Goal: Task Accomplishment & Management: Complete application form

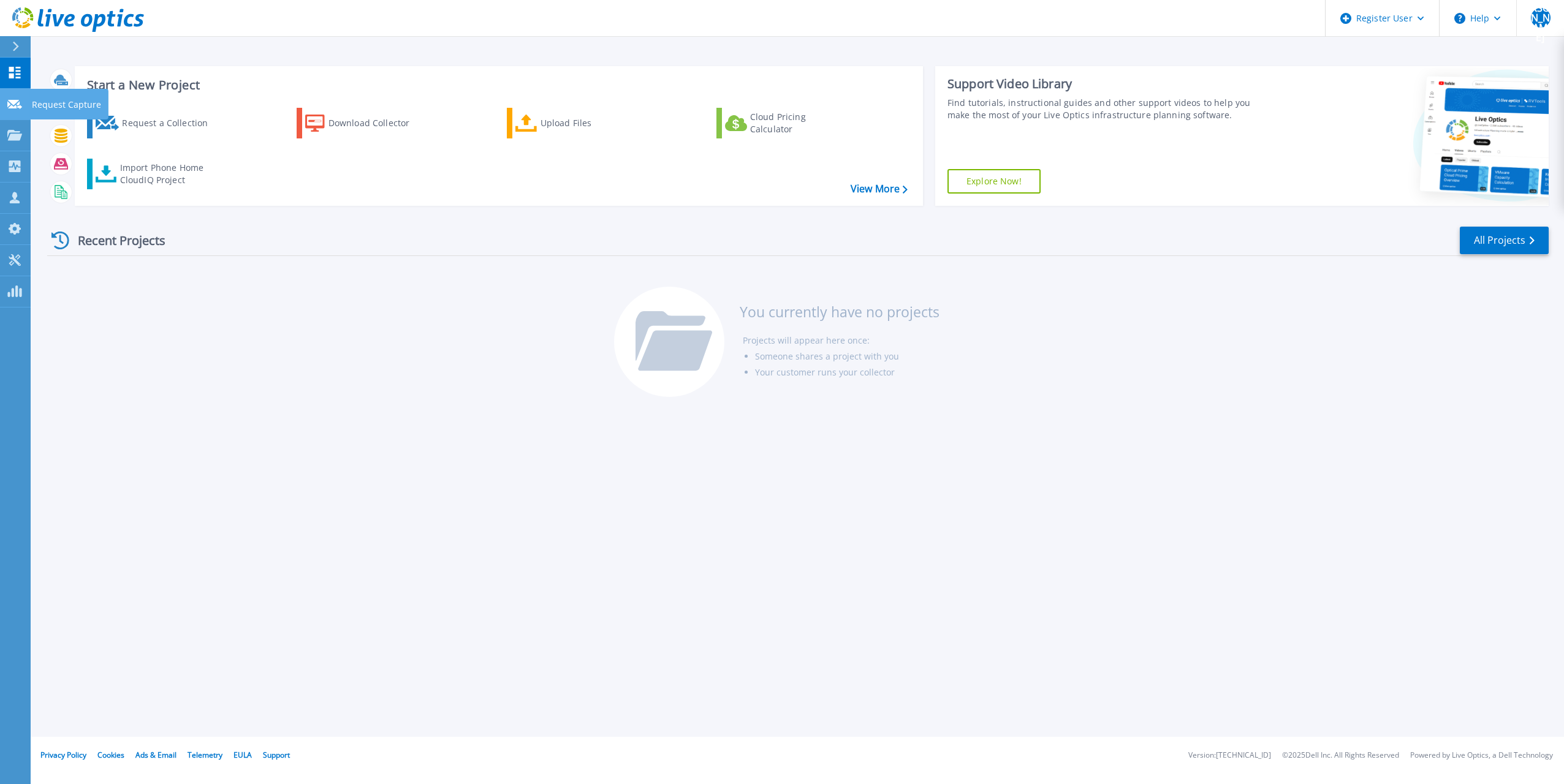
click at [13, 100] on icon at bounding box center [15, 104] width 15 height 9
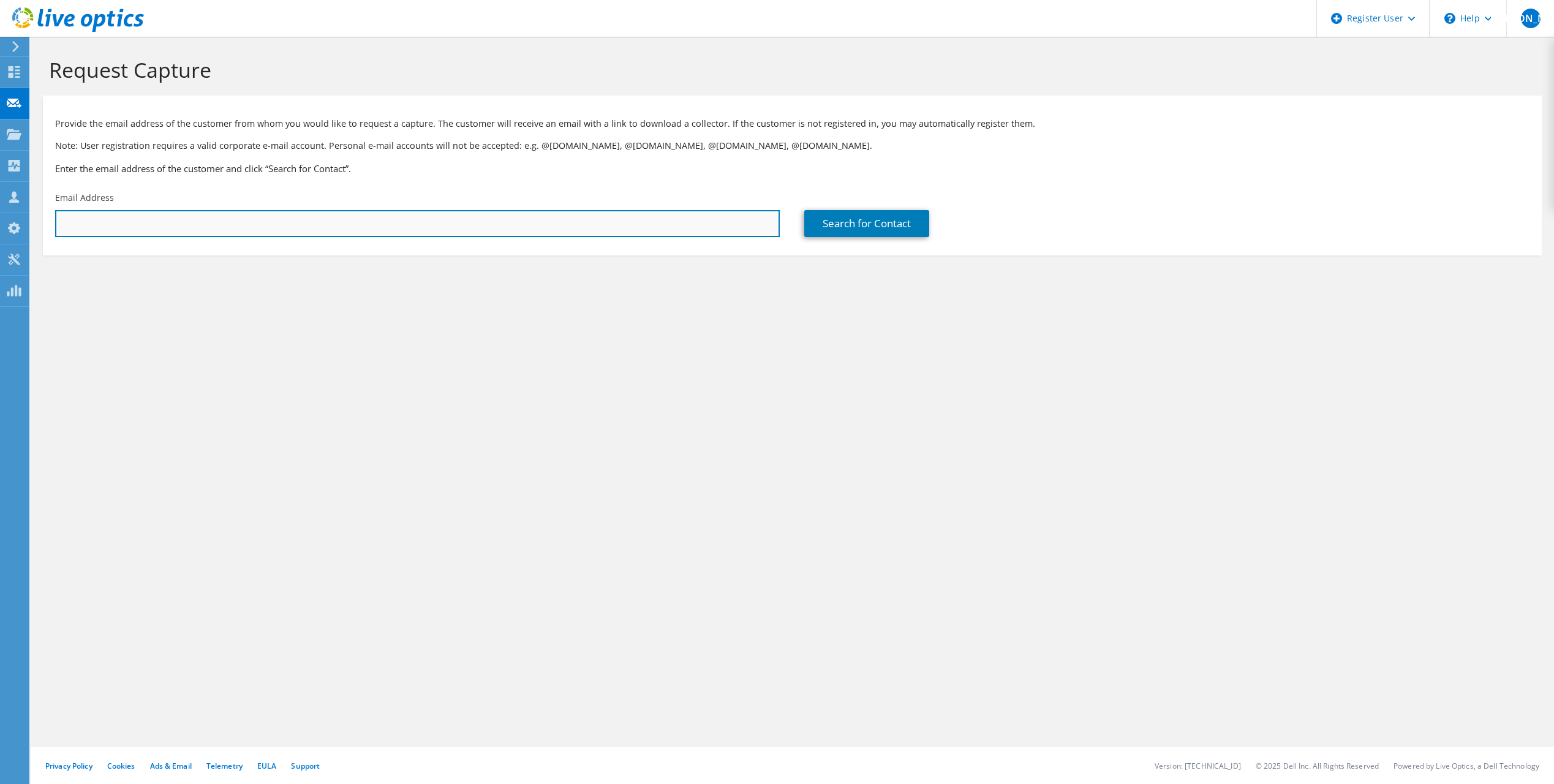
click at [192, 224] on input "text" at bounding box center [418, 223] width 725 height 27
paste input "[PERSON_NAME][EMAIL_ADDRESS][PERSON_NAME][PERSON_NAME][DOMAIN_NAME]"
type input "[PERSON_NAME][EMAIL_ADDRESS][PERSON_NAME][PERSON_NAME][DOMAIN_NAME]"
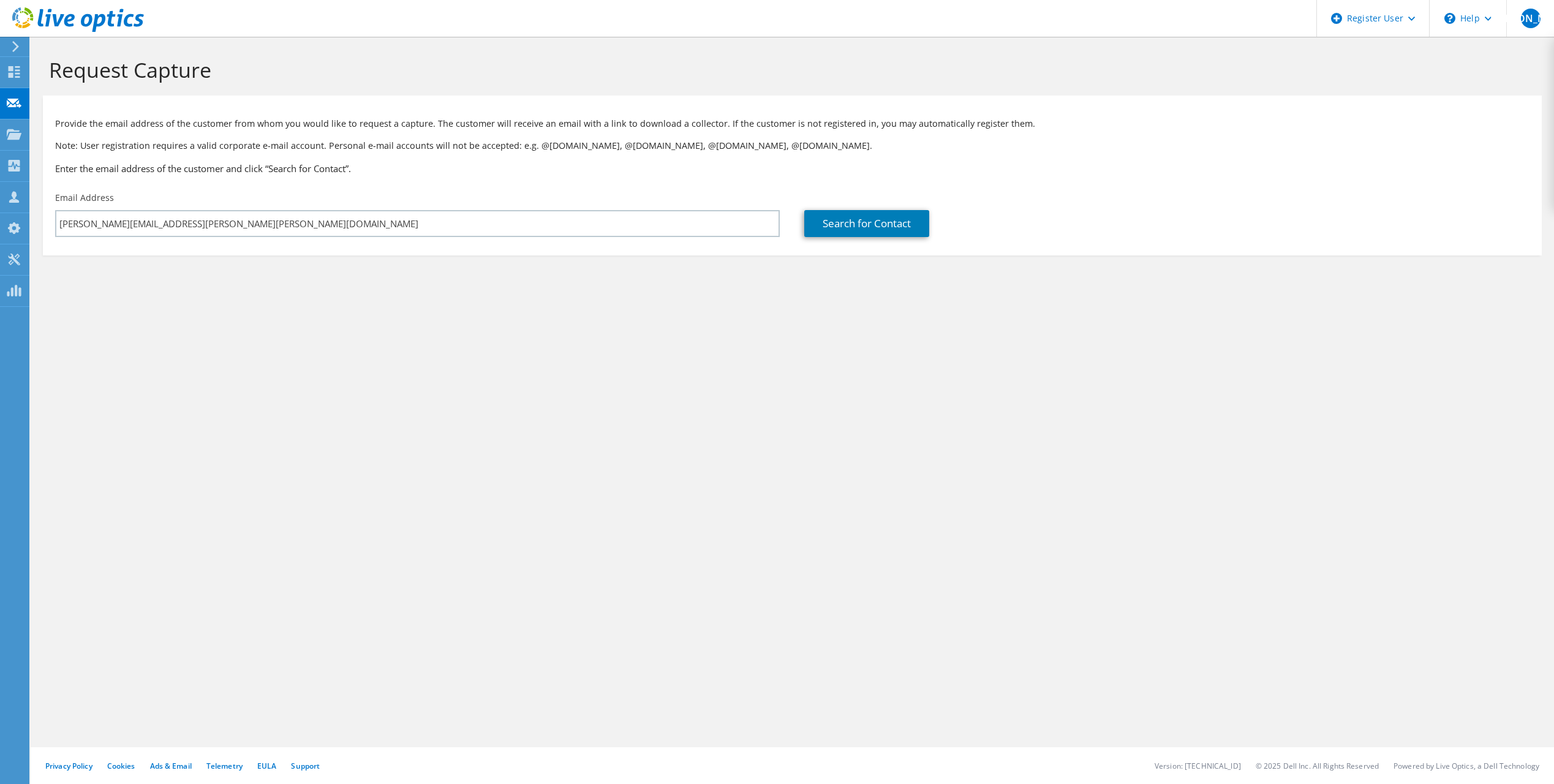
click at [564, 362] on div "Request Capture Provide the email address of the customer from whom you would l…" at bounding box center [792, 410] width 1524 height 747
click at [878, 222] on link "Search for Contact" at bounding box center [867, 223] width 125 height 27
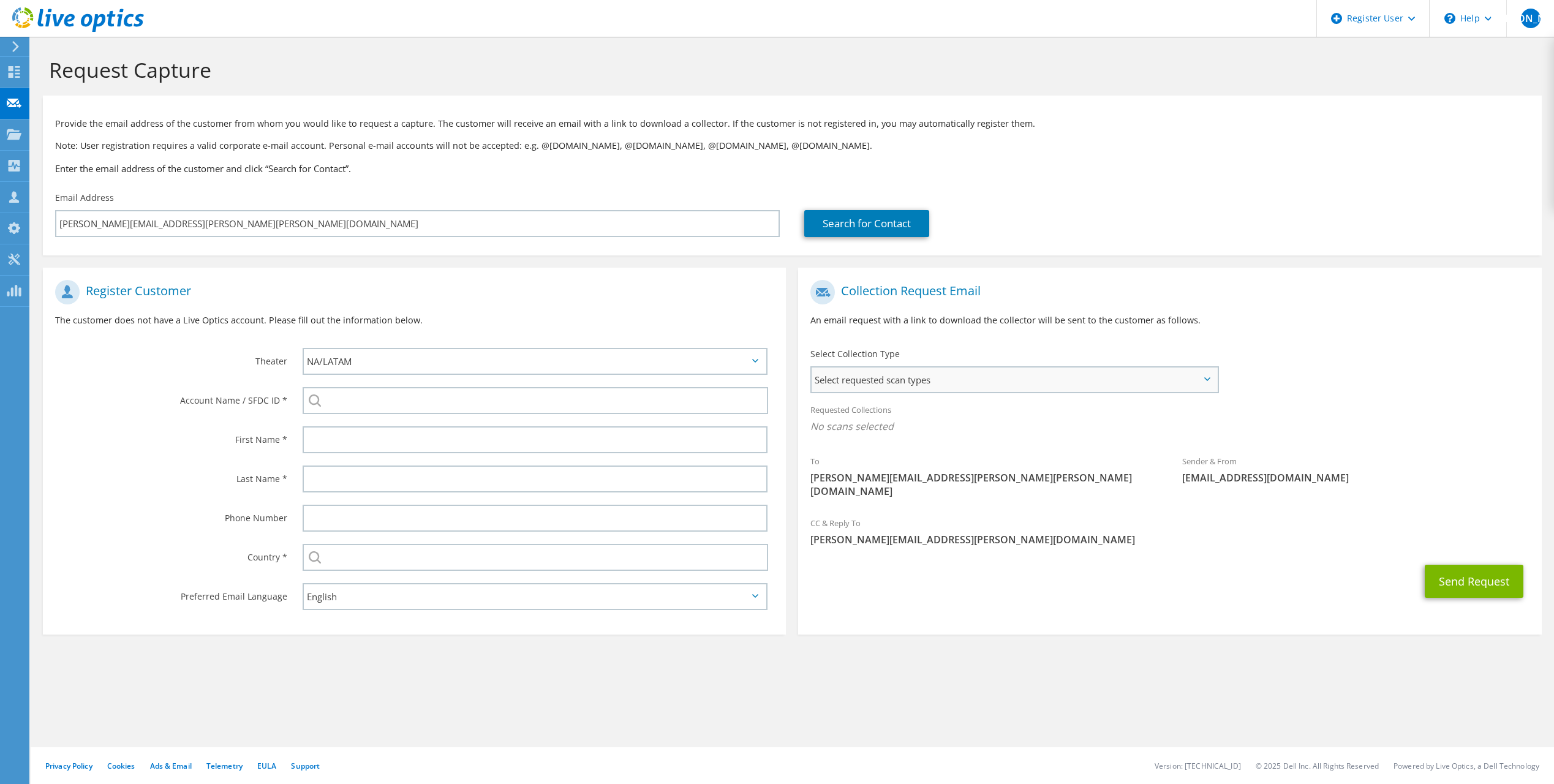
click at [948, 383] on span "Select requested scan types" at bounding box center [1013, 380] width 405 height 25
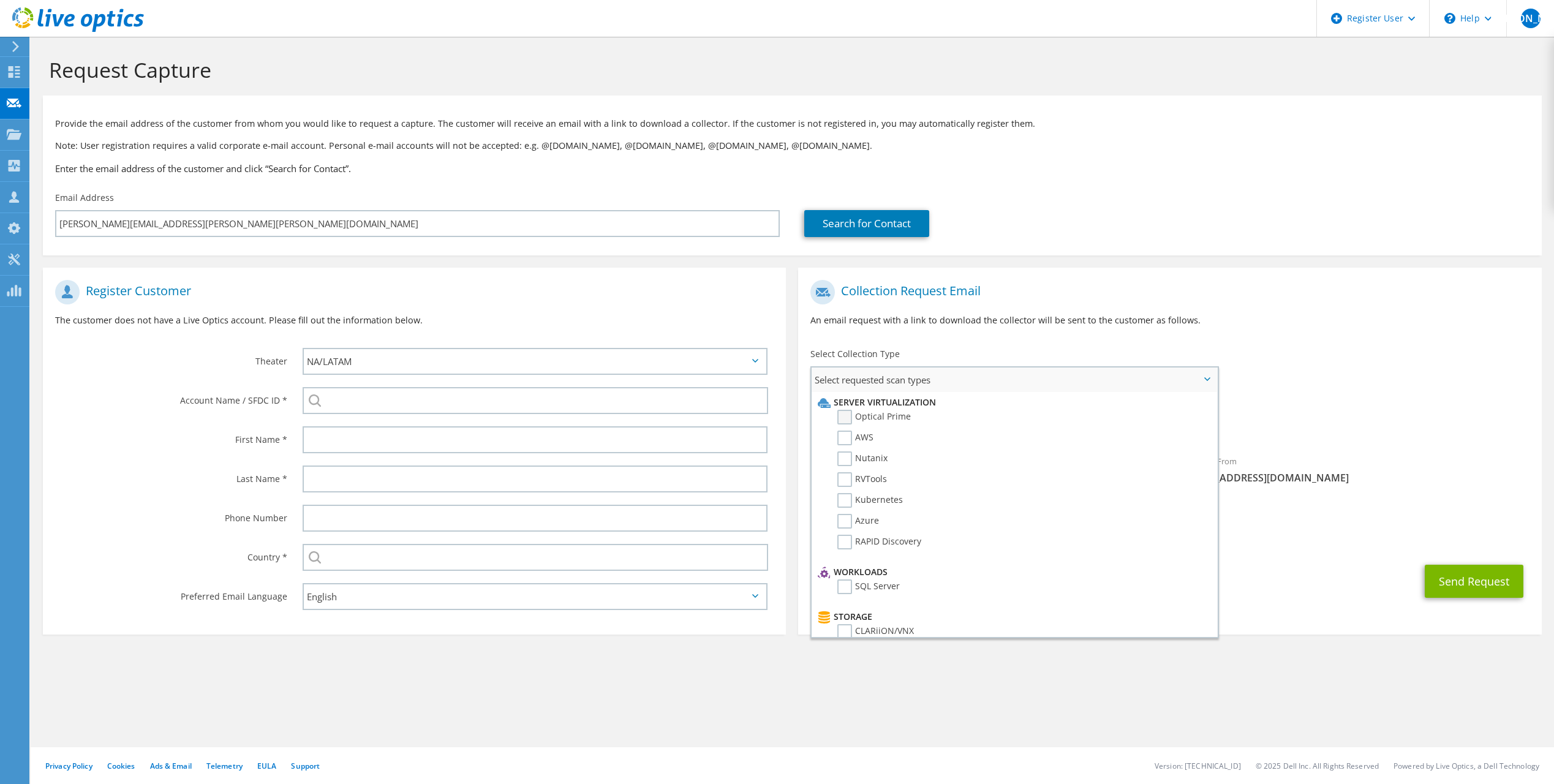
click at [848, 420] on label "Optical Prime" at bounding box center [873, 417] width 73 height 15
click at [0, 0] on input "Optical Prime" at bounding box center [0, 0] width 0 height 0
click at [1373, 341] on div "Collection Request Email An email request with a link to download the collector…" at bounding box center [1170, 307] width 743 height 68
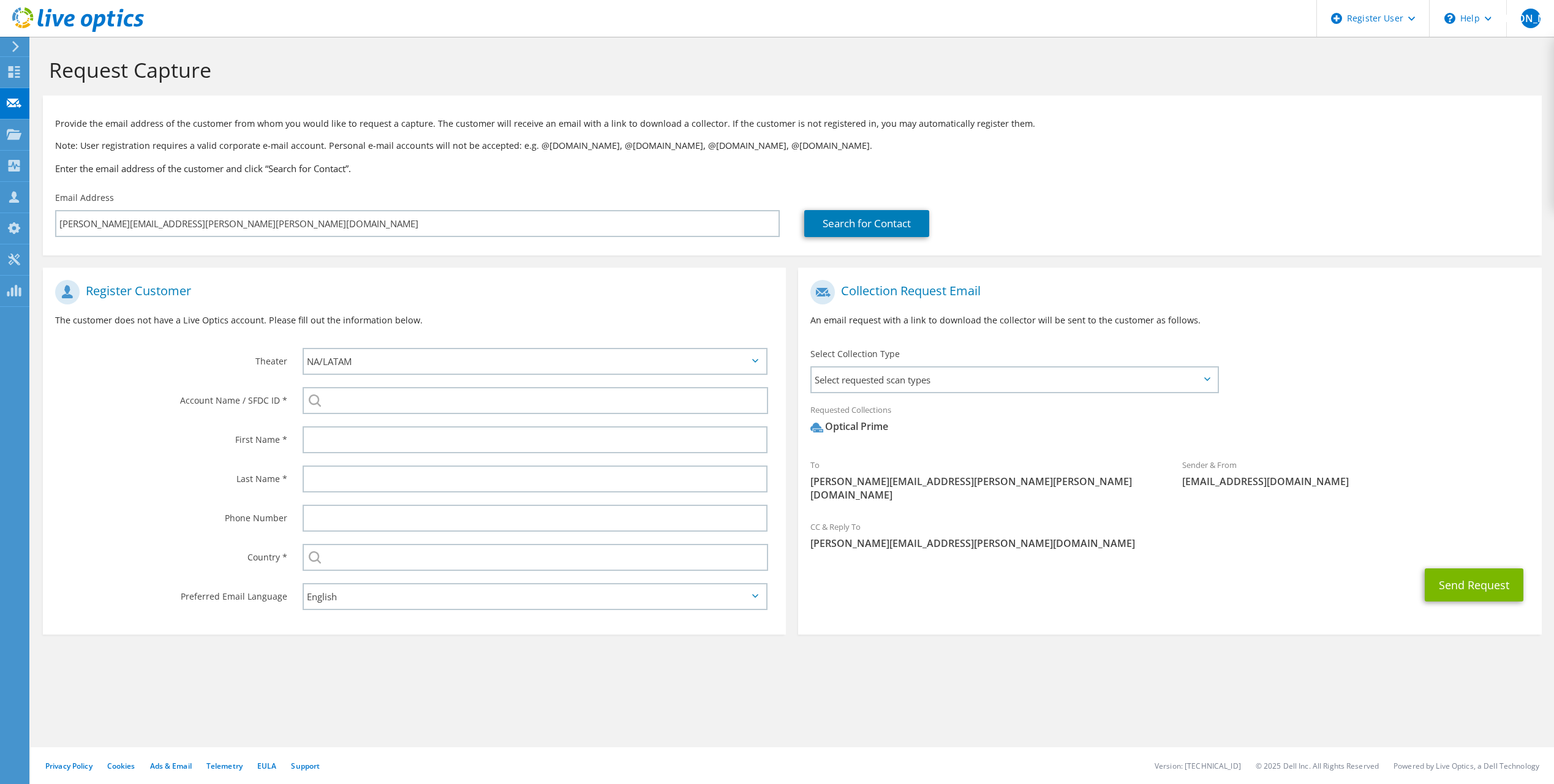
click at [1169, 671] on section "Request Capture Provide the email address of the customer from whom you would l…" at bounding box center [792, 366] width 1524 height 659
click at [1458, 570] on button "Send Request" at bounding box center [1475, 585] width 99 height 33
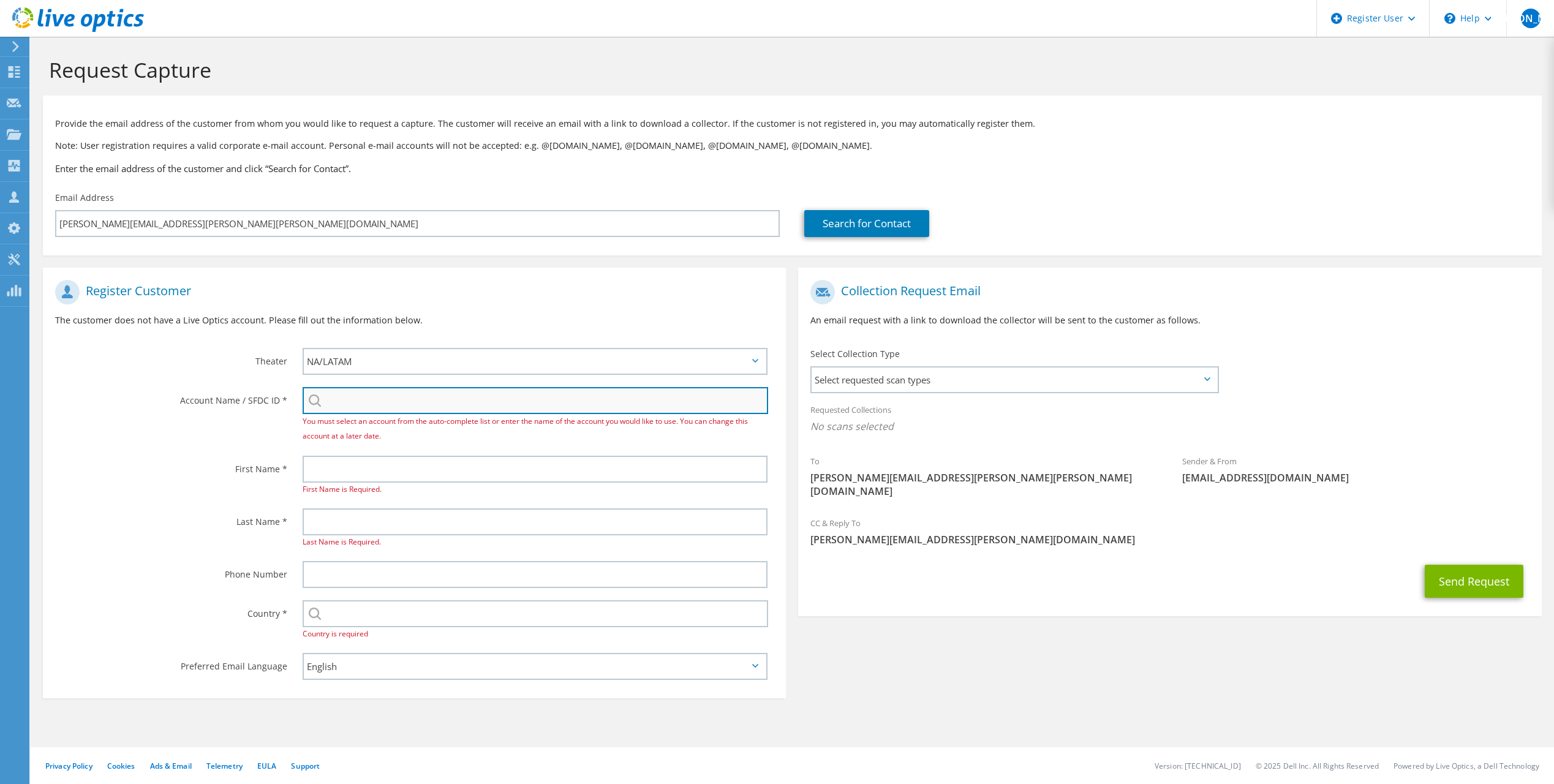
click at [380, 404] on input "search" at bounding box center [535, 400] width 466 height 27
paste input "2733753460"
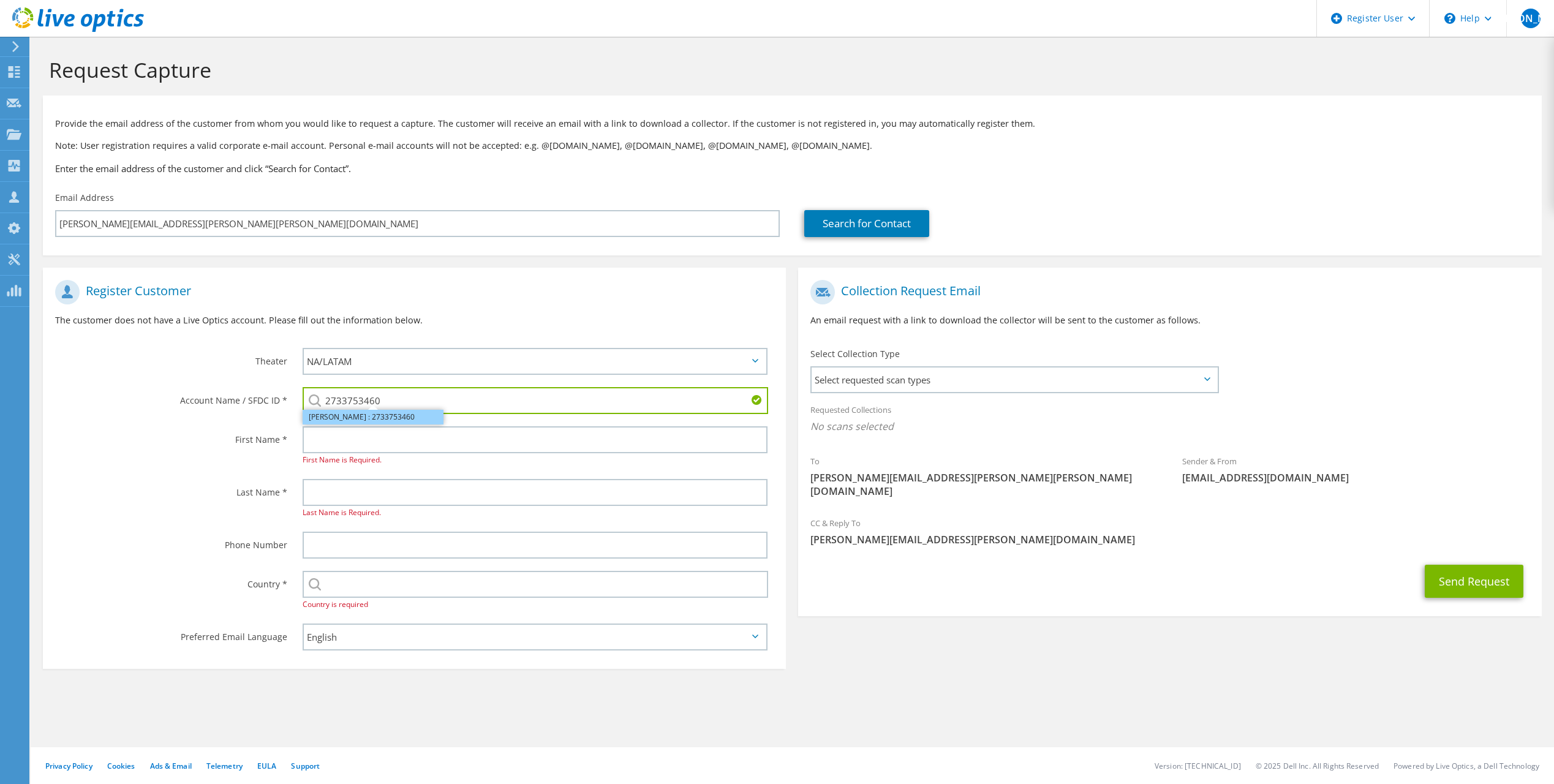
click at [369, 418] on li "CLINKENBEARD : 2733753460" at bounding box center [372, 417] width 141 height 15
type input "CLINKENBEARD : 2733753460"
click at [325, 447] on input "text" at bounding box center [535, 440] width 465 height 27
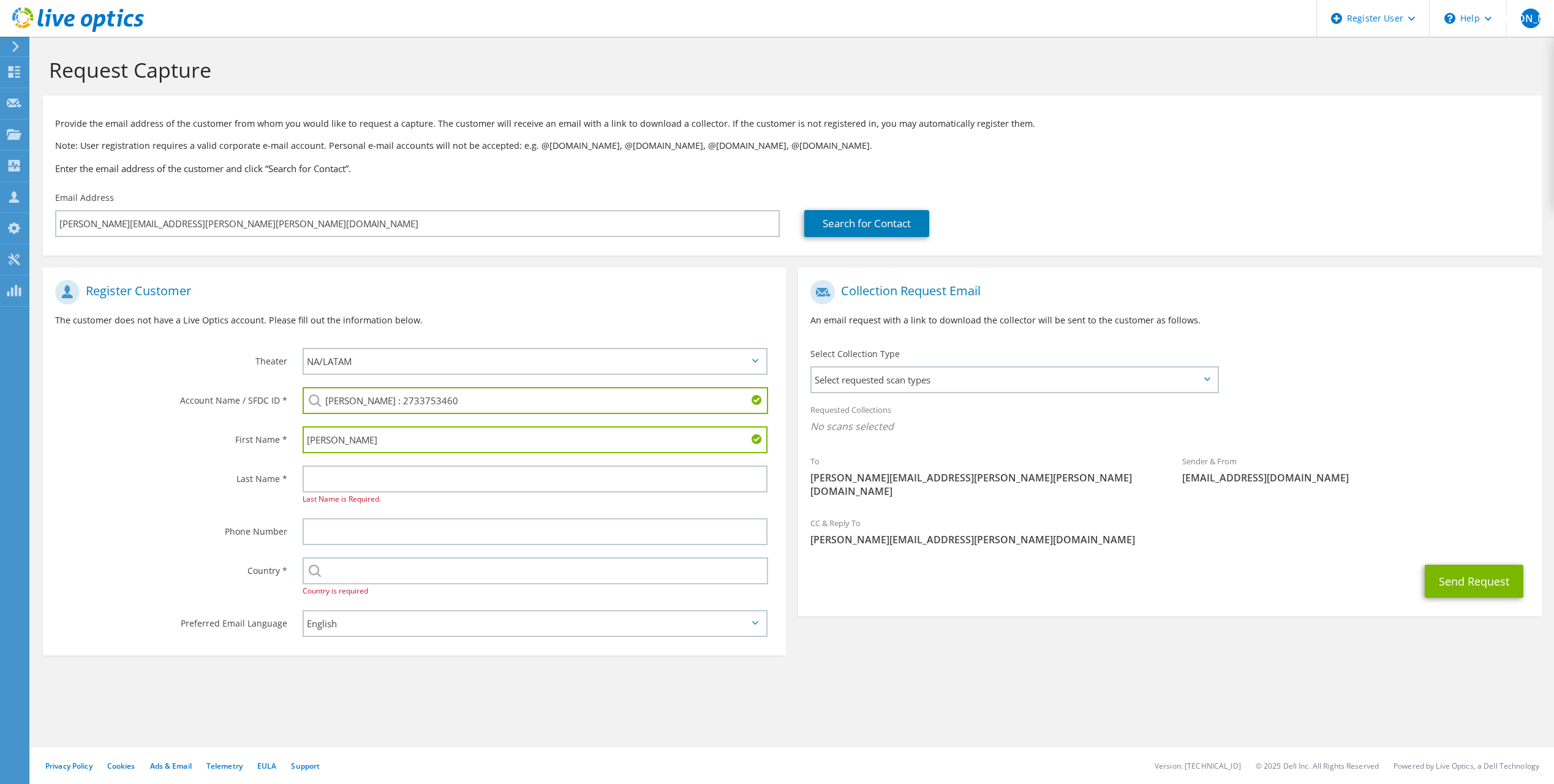
type input "Jim"
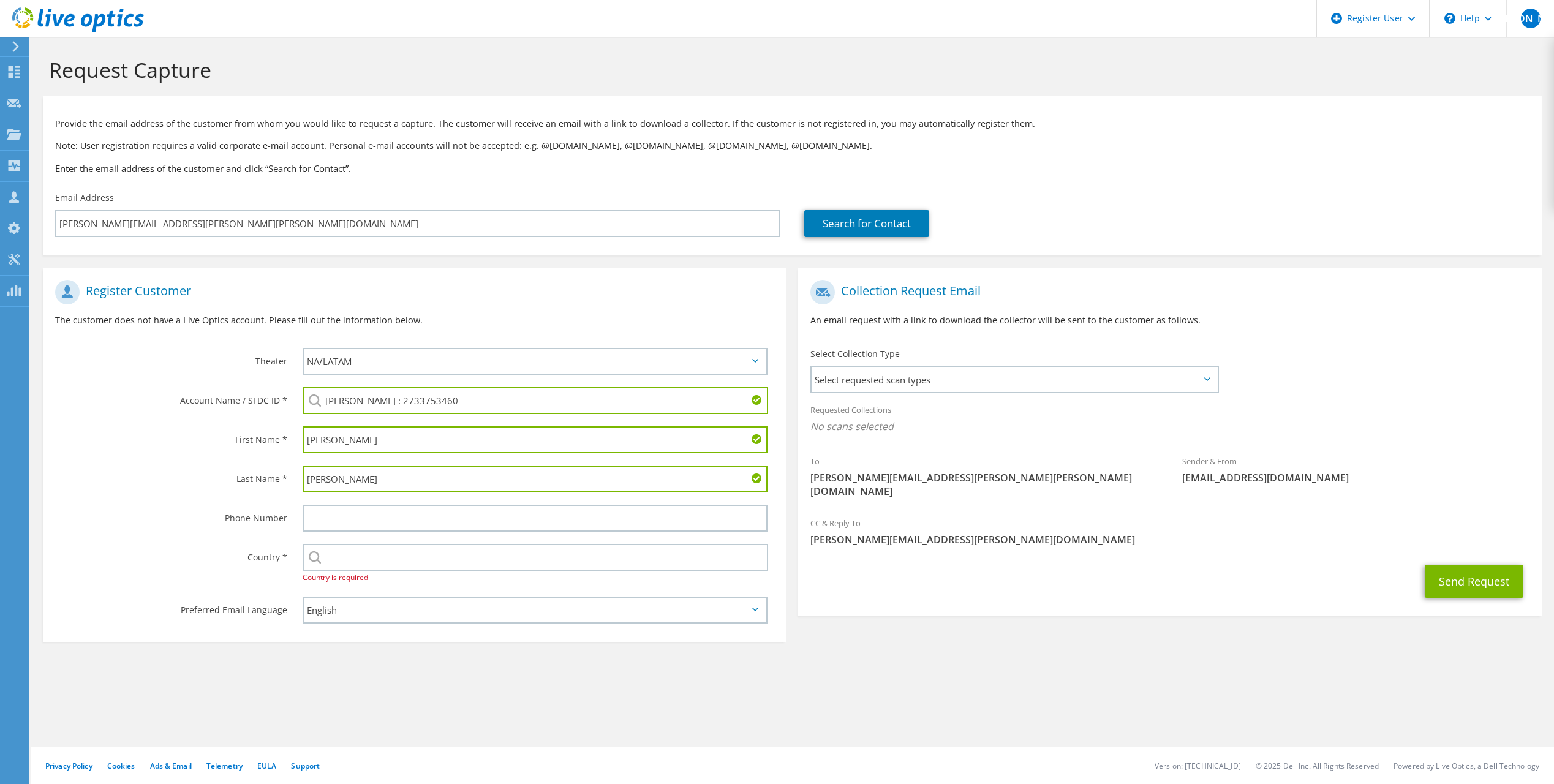
type input "Ewing"
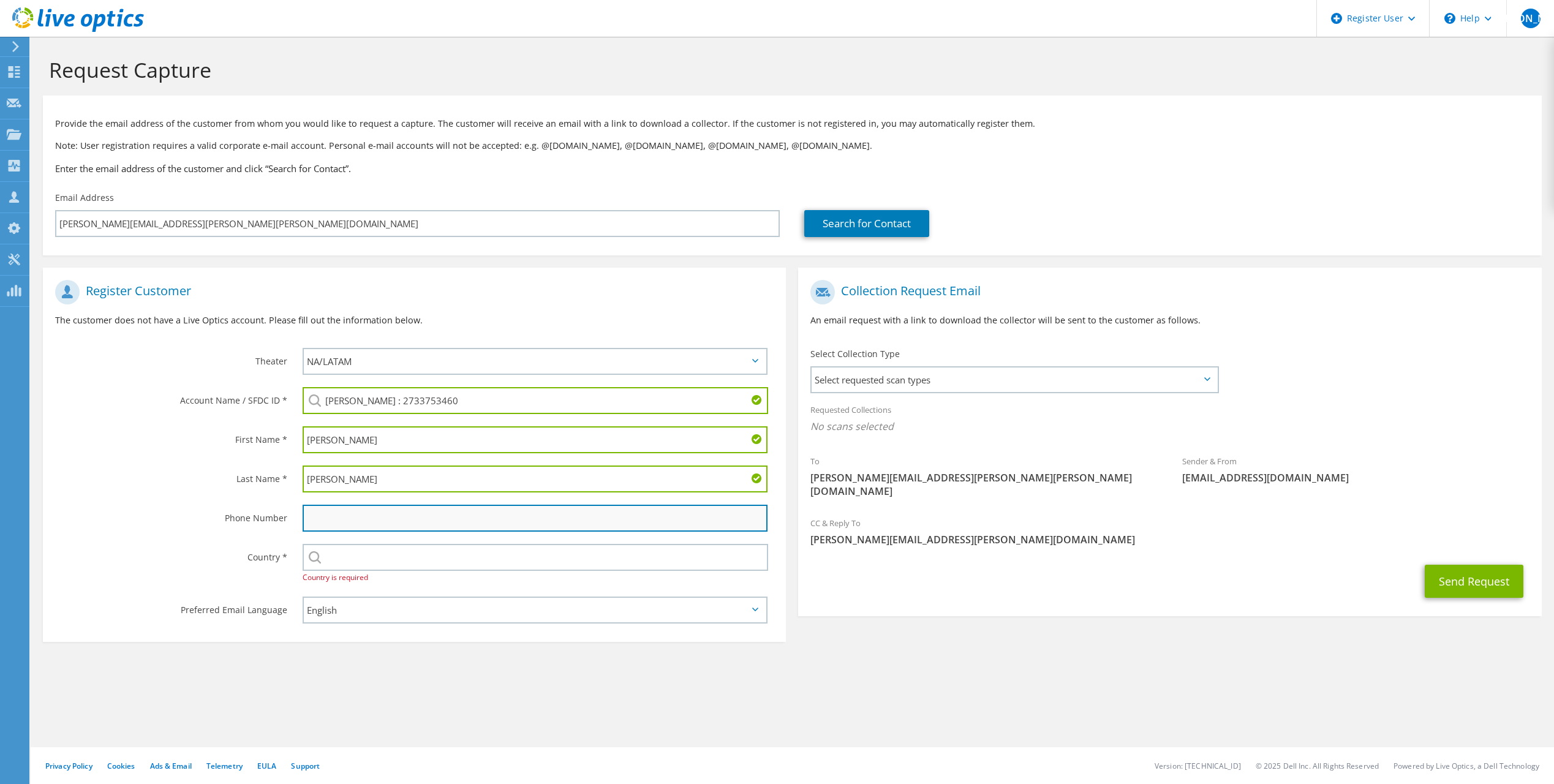
click at [340, 512] on input "text" at bounding box center [535, 518] width 465 height 27
paste input "815 7065025"
click at [327, 519] on input "815 7065025" at bounding box center [535, 518] width 465 height 27
type input "8157065025"
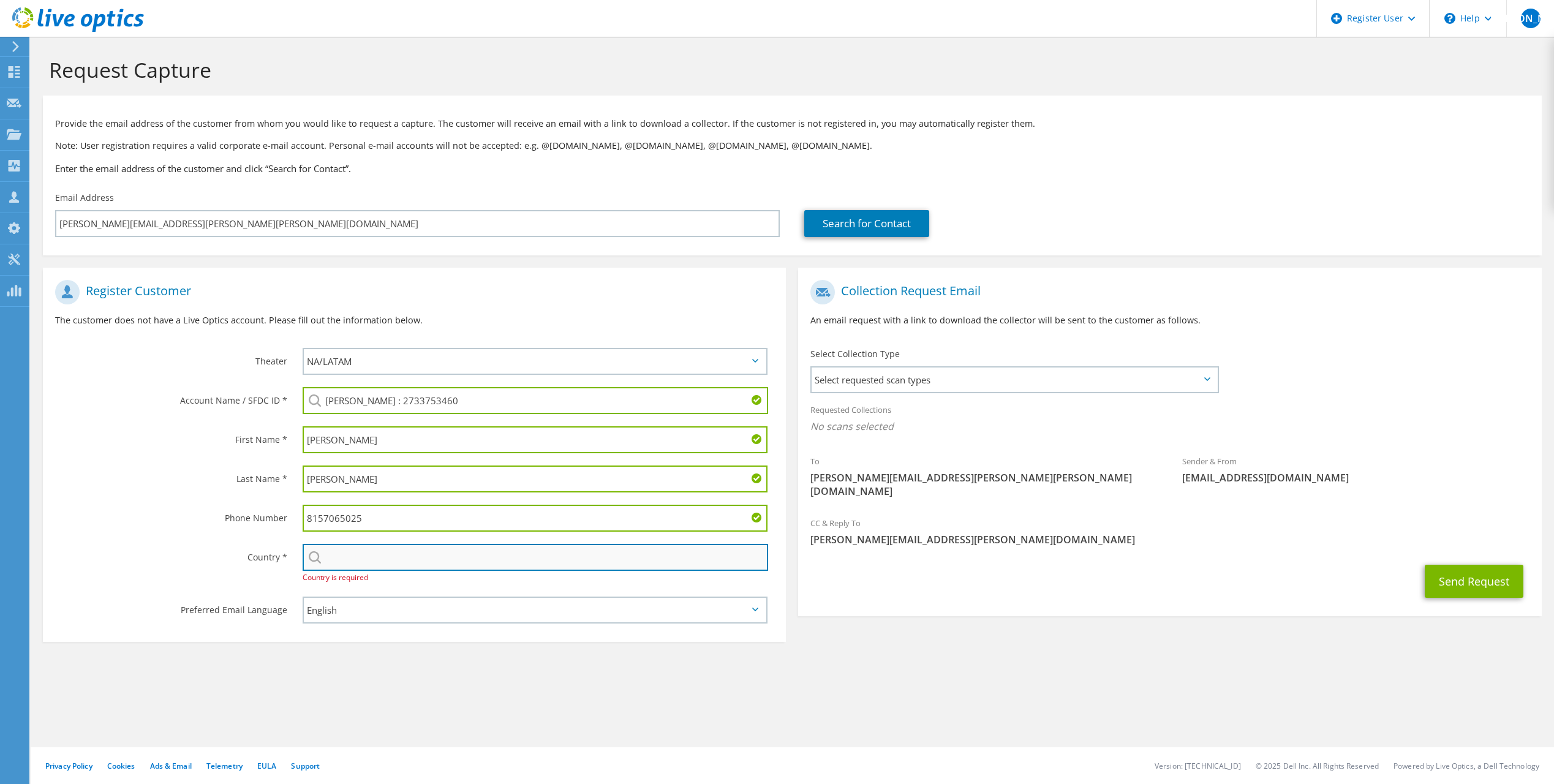
click at [389, 553] on input "text" at bounding box center [535, 557] width 466 height 27
type input "[GEOGRAPHIC_DATA]"
click at [82, 526] on div "Phone Number" at bounding box center [166, 517] width 247 height 38
click at [1024, 646] on div "Register Customer The customer does not have a Live Optics account. Please fill…" at bounding box center [793, 451] width 1511 height 393
click at [758, 362] on icon at bounding box center [755, 361] width 6 height 3
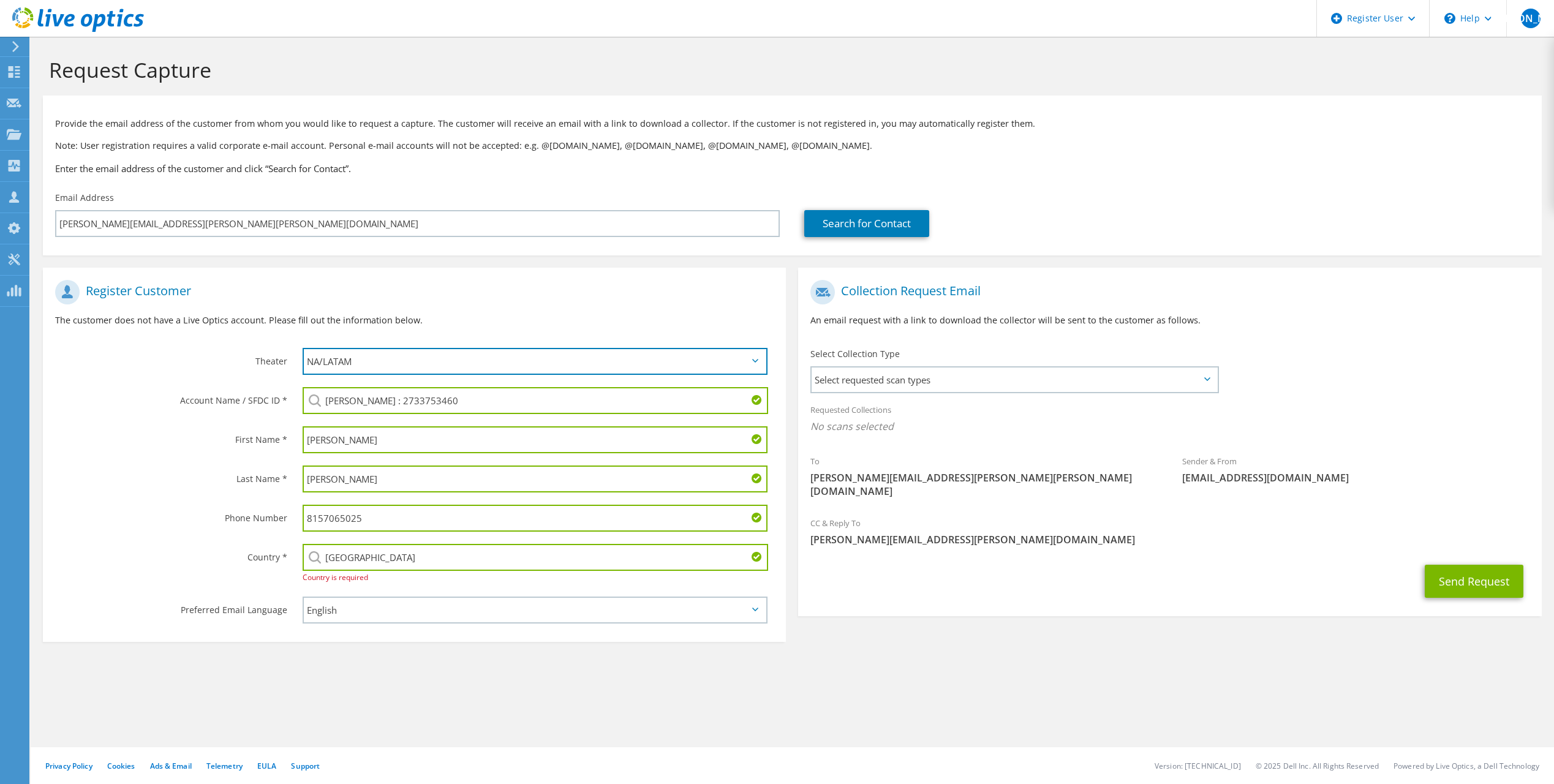
click at [755, 357] on select "APJ EMEA NA/LATAM" at bounding box center [535, 361] width 465 height 27
click at [740, 317] on p "The customer does not have a Live Optics account. Please fill out the informati…" at bounding box center [414, 320] width 718 height 13
click at [1107, 637] on div "Register Customer The customer does not have a Live Optics account. Please fill…" at bounding box center [793, 451] width 1511 height 393
click at [1219, 655] on section "Request Capture Provide the email address of the customer from whom you would l…" at bounding box center [792, 373] width 1524 height 672
click at [1196, 383] on span "Select requested scan types" at bounding box center [1013, 380] width 405 height 25
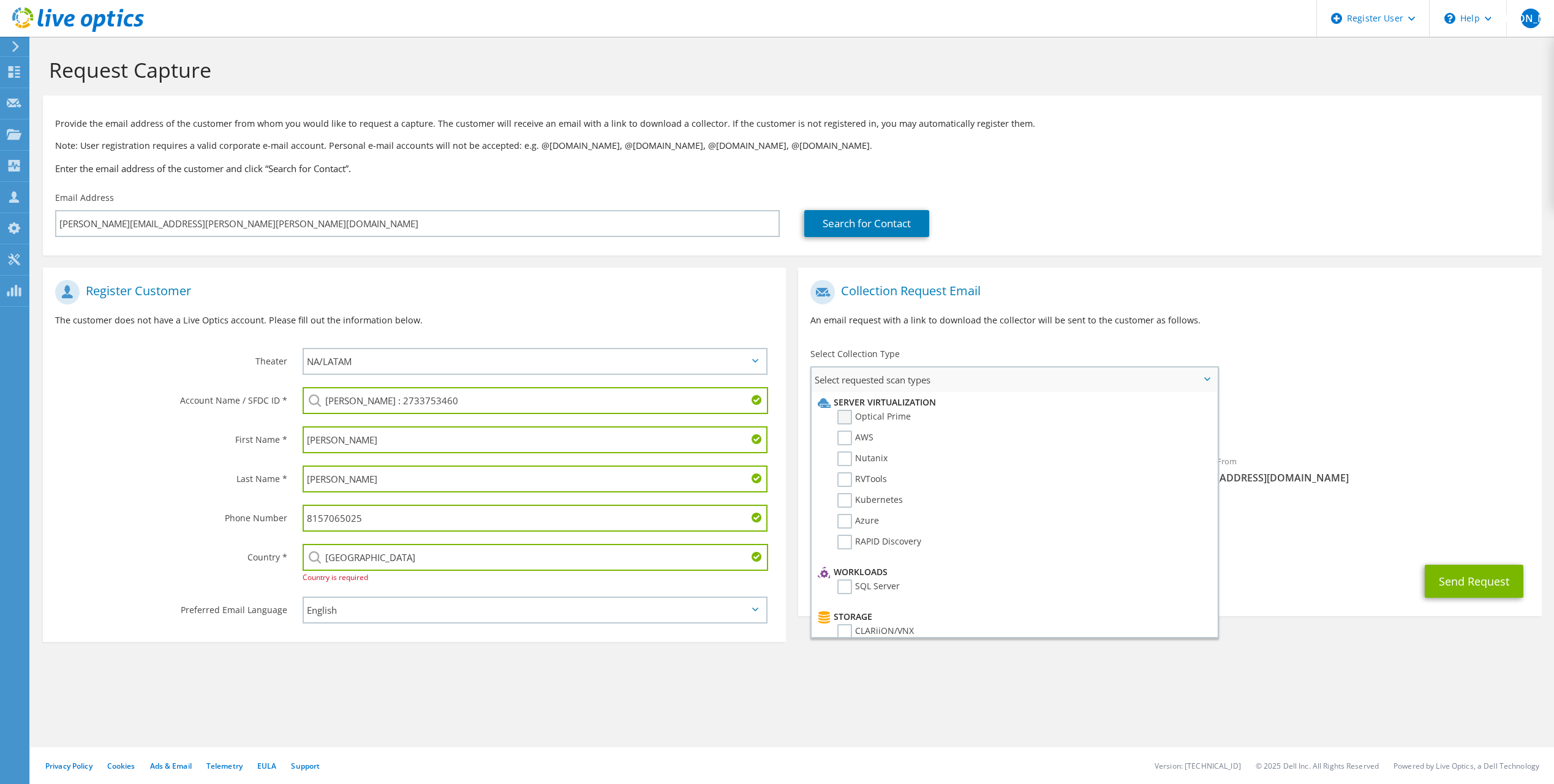
click at [842, 416] on label "Optical Prime" at bounding box center [873, 417] width 73 height 15
click at [0, 0] on input "Optical Prime" at bounding box center [0, 0] width 0 height 0
click at [1353, 667] on section "Request Capture Provide the email address of the customer from whom you would l…" at bounding box center [792, 373] width 1524 height 672
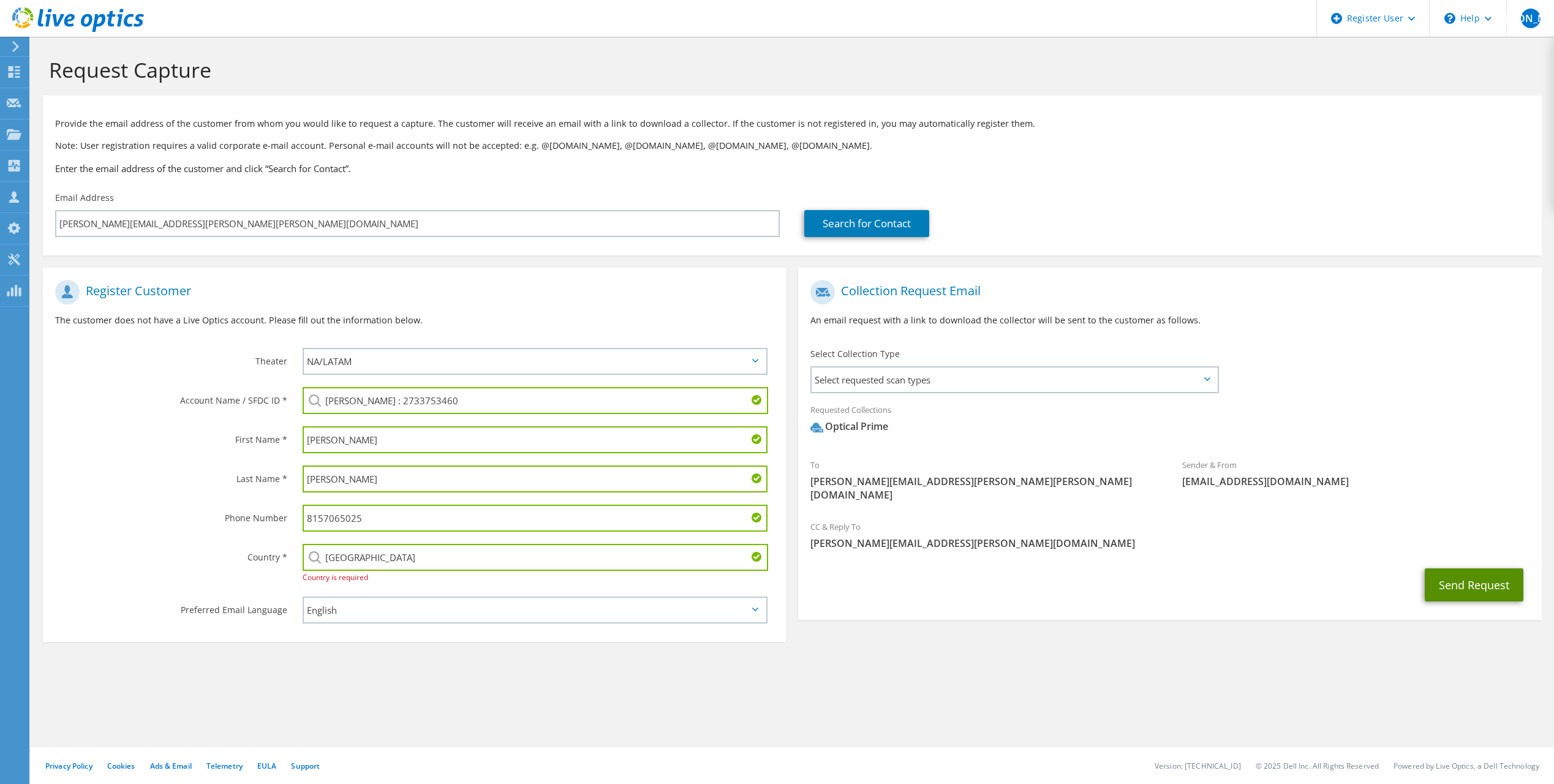
click at [1470, 568] on button "Send Request" at bounding box center [1475, 585] width 99 height 33
